Goal: Task Accomplishment & Management: Manage account settings

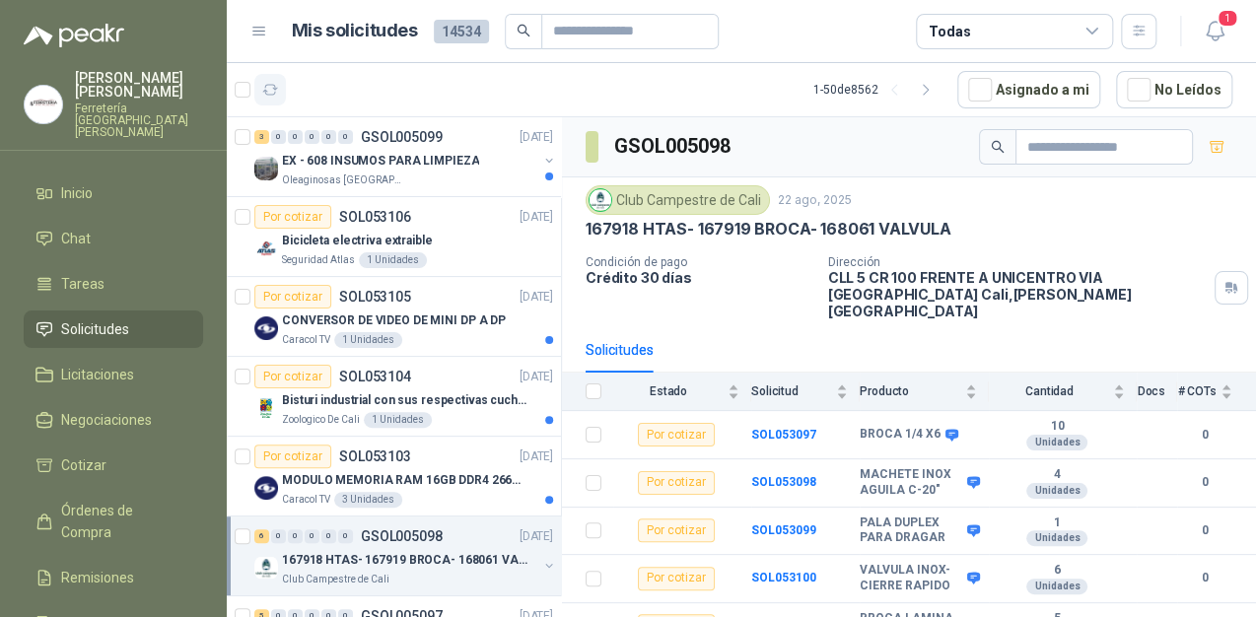
click at [282, 86] on button "button" at bounding box center [270, 90] width 32 height 32
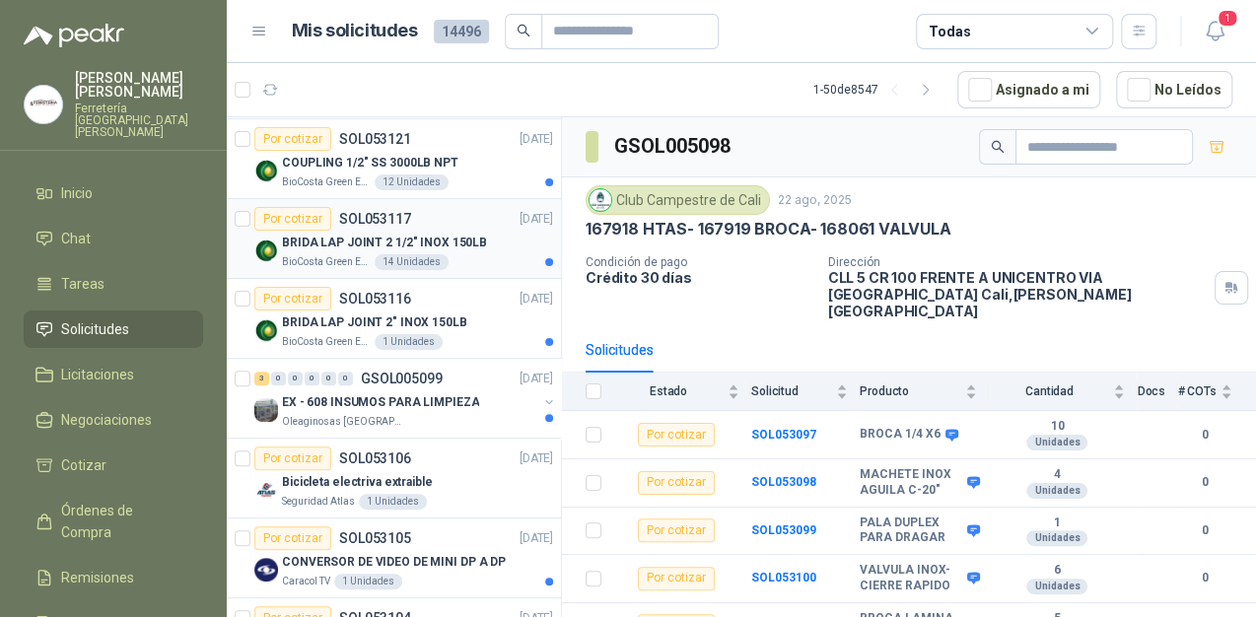
scroll to position [237, 0]
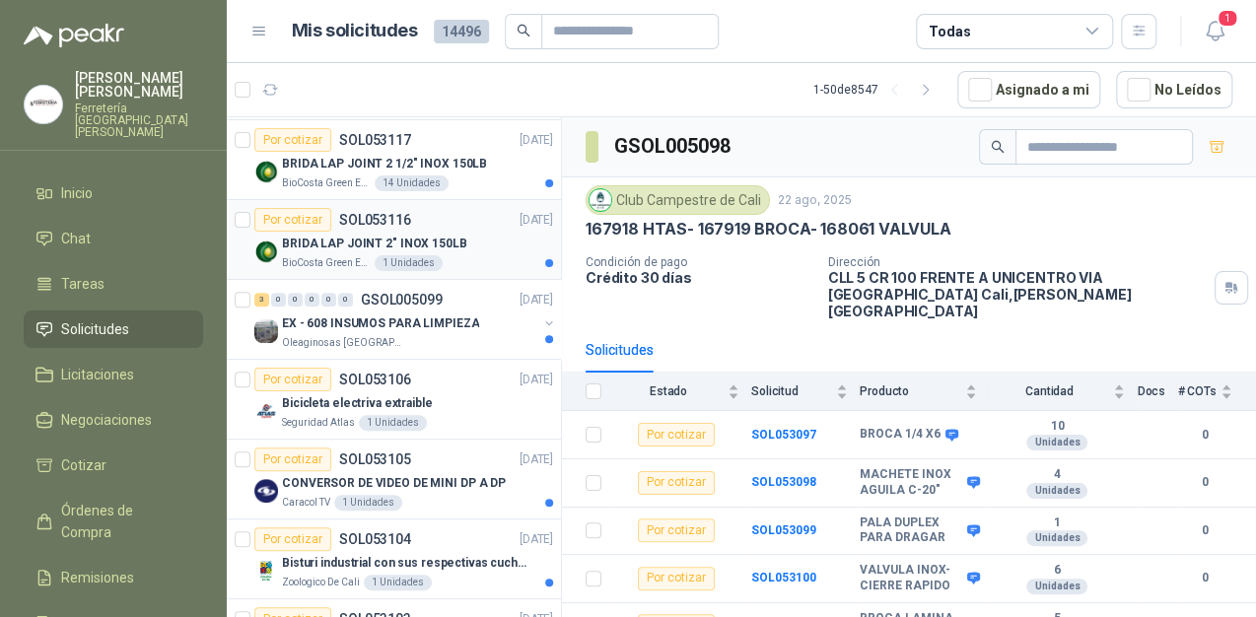
click at [402, 248] on p "BRIDA LAP JOINT 2" INOX 150LB" at bounding box center [374, 244] width 185 height 19
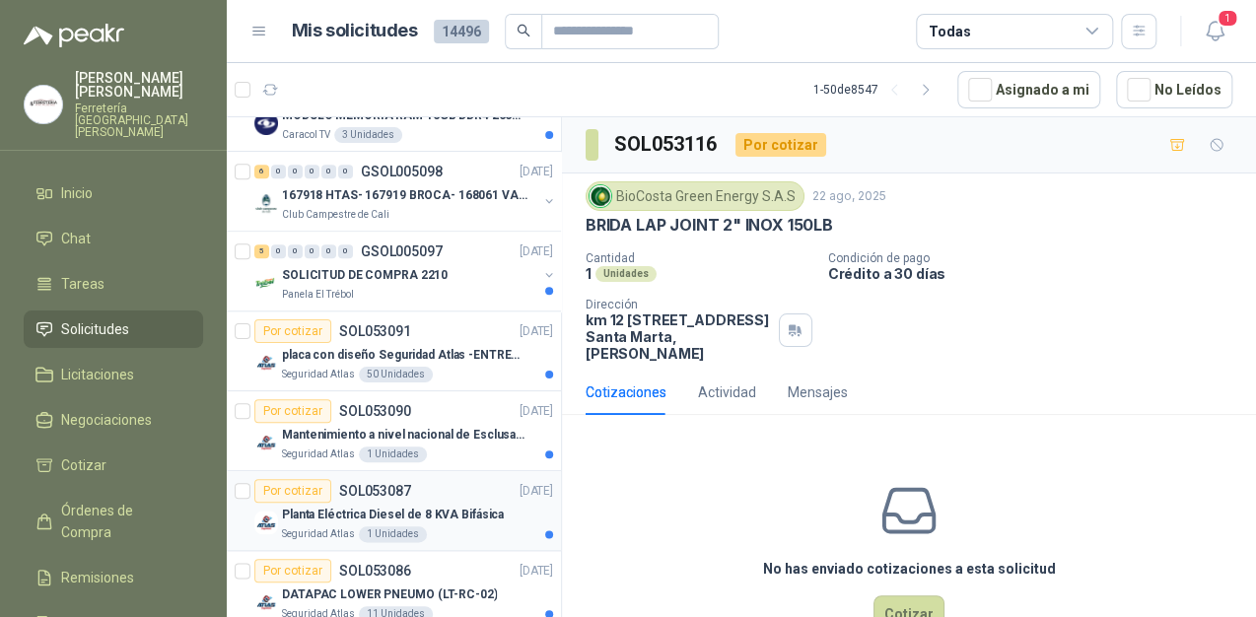
scroll to position [789, 0]
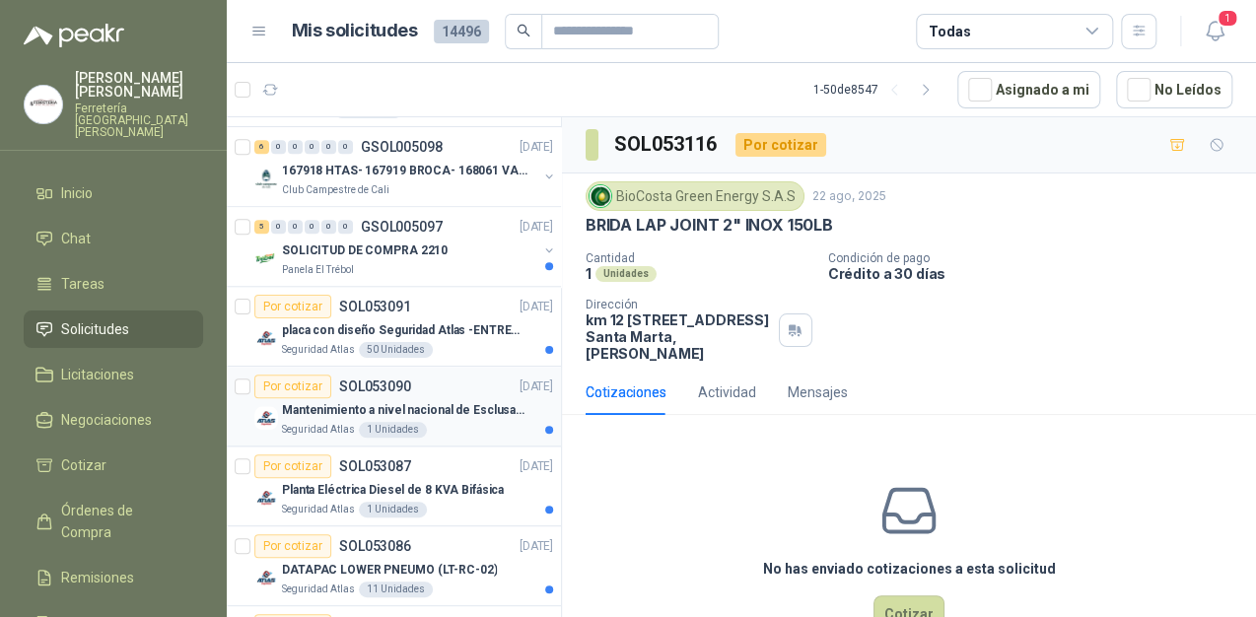
click at [426, 398] on div "Mantenimiento a nivel nacional de Esclusas de Seguridad" at bounding box center [417, 410] width 271 height 24
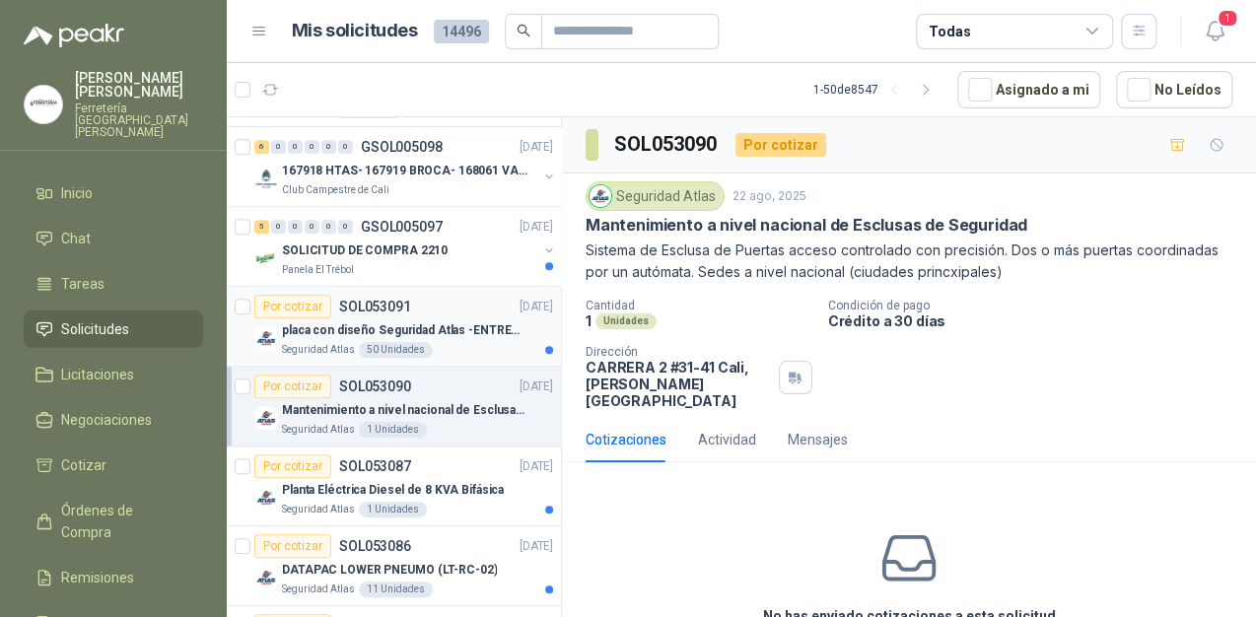
click at [424, 322] on p "placa con diseño Seguridad Atlas -ENTREGA en [GEOGRAPHIC_DATA]" at bounding box center [405, 331] width 246 height 19
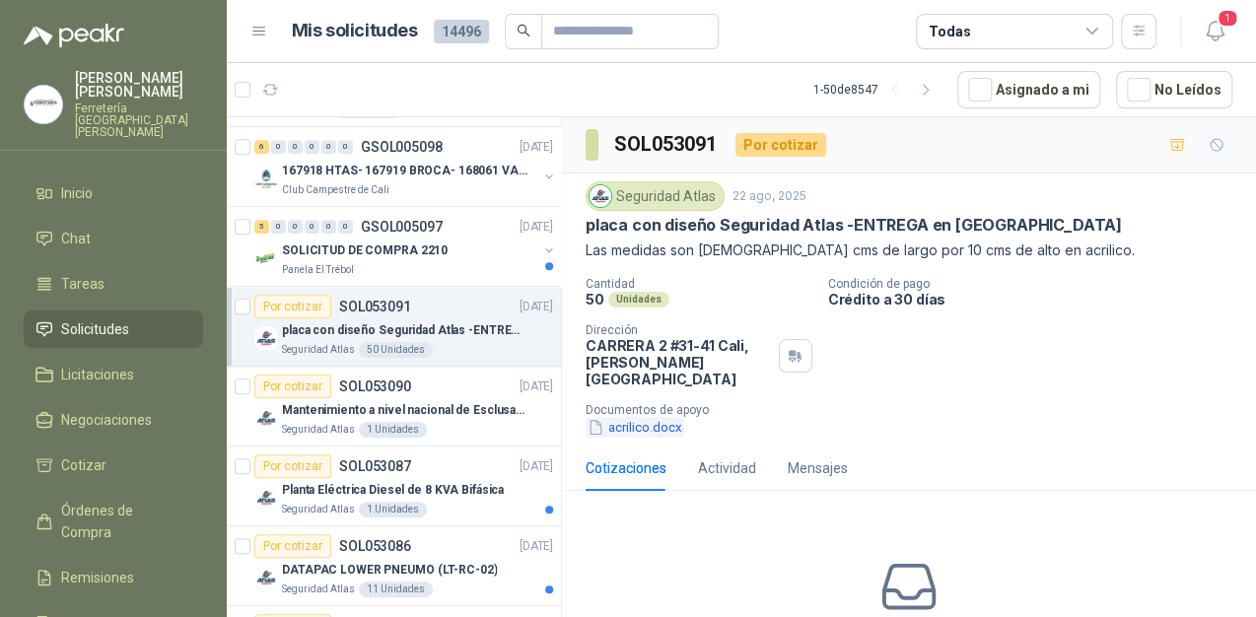
click at [656, 417] on button "acrilico.docx" at bounding box center [635, 427] width 99 height 21
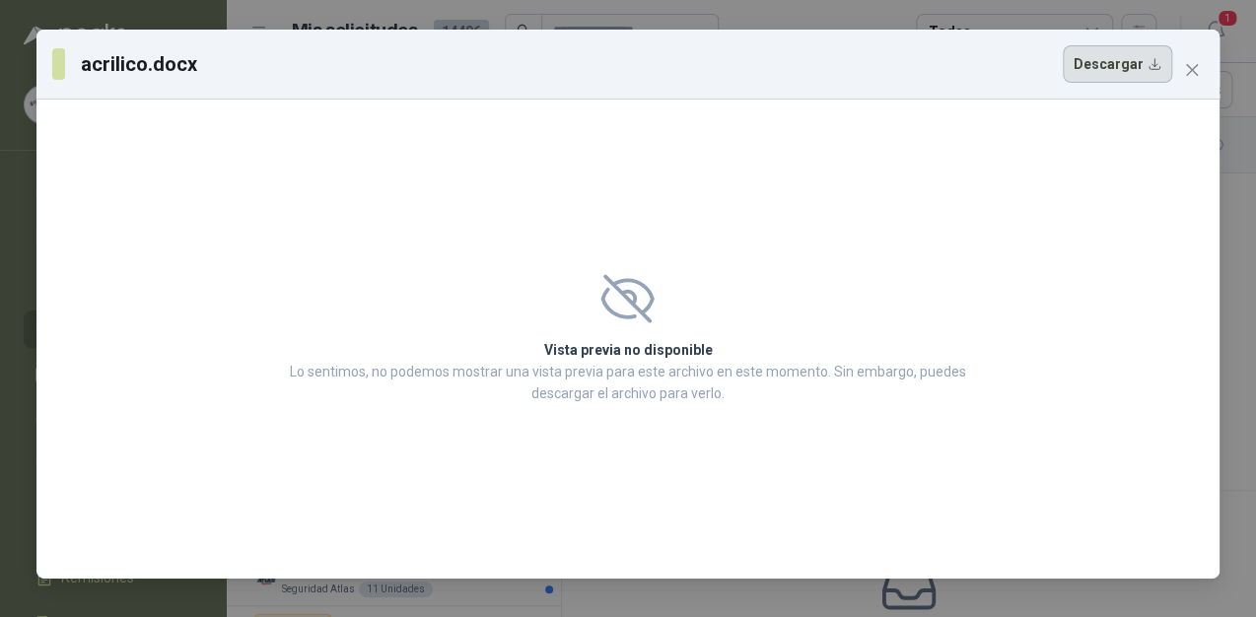
click at [1130, 58] on button "Descargar" at bounding box center [1117, 63] width 109 height 37
click at [1192, 67] on icon "close" at bounding box center [1193, 70] width 16 height 16
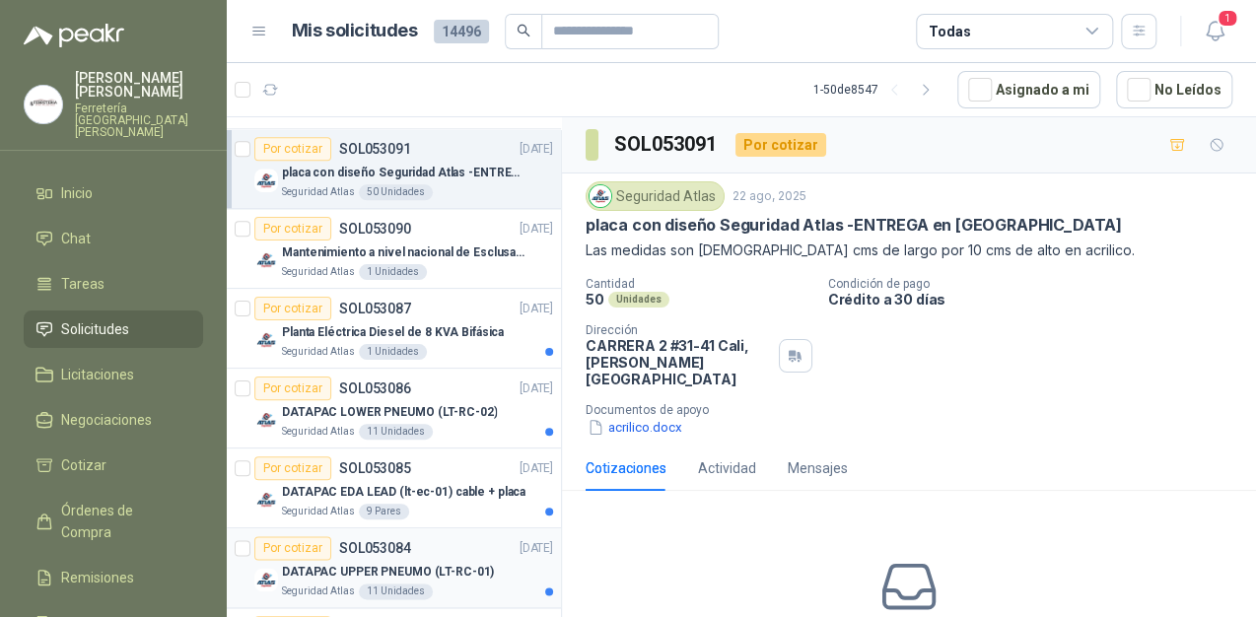
scroll to position [1026, 0]
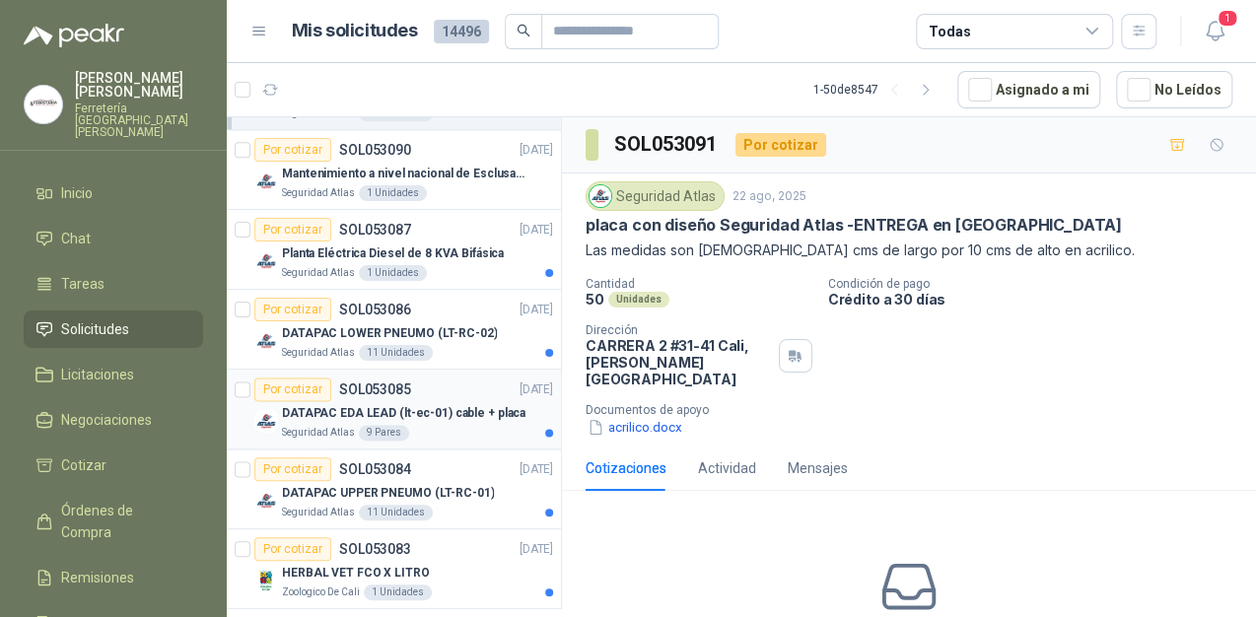
click at [430, 426] on div "Seguridad Atlas 9 Pares" at bounding box center [417, 433] width 271 height 16
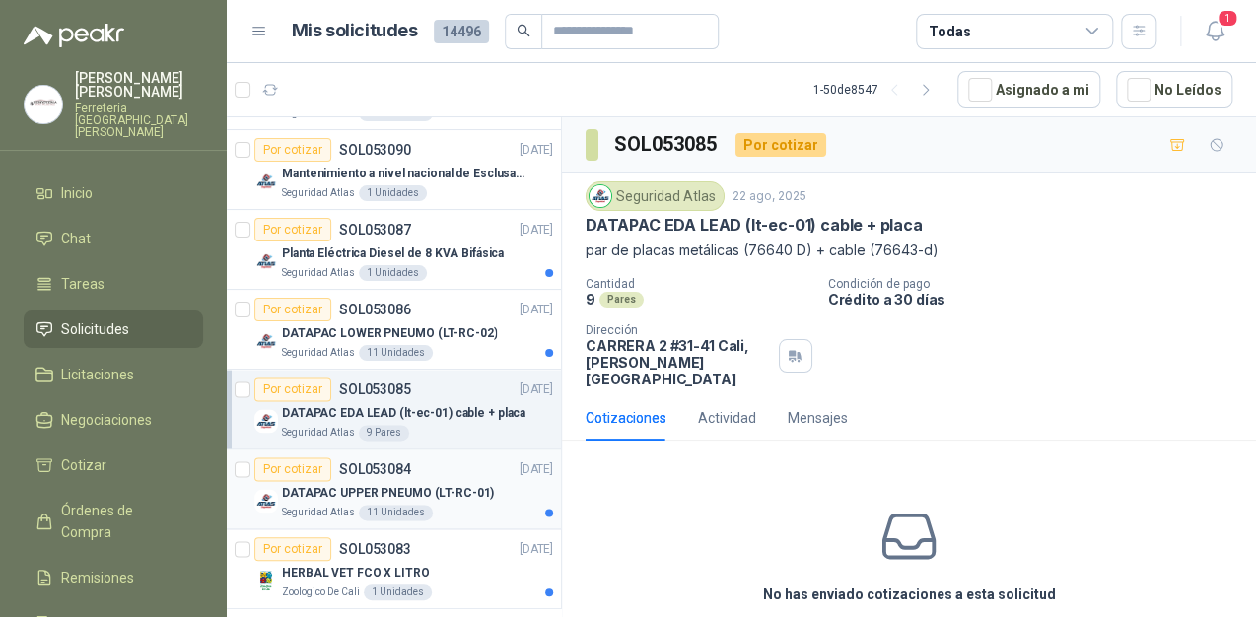
click at [446, 510] on div "Seguridad Atlas 11 Unidades" at bounding box center [417, 513] width 271 height 16
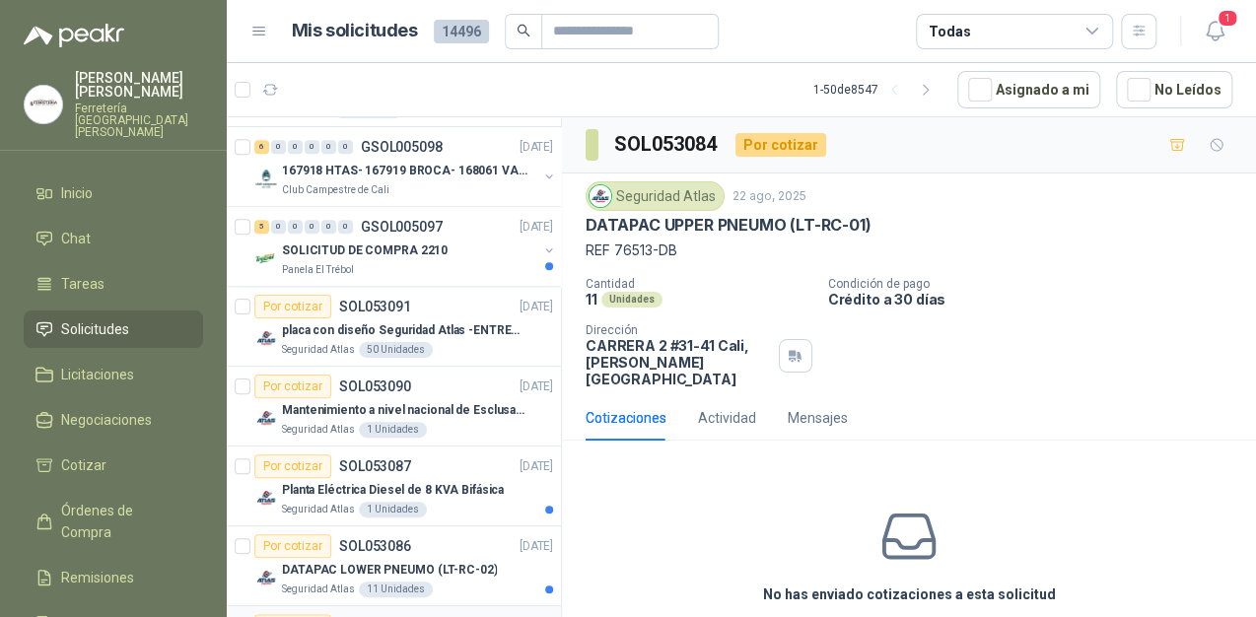
scroll to position [789, 0]
